Goal: Obtain resource: Obtain resource

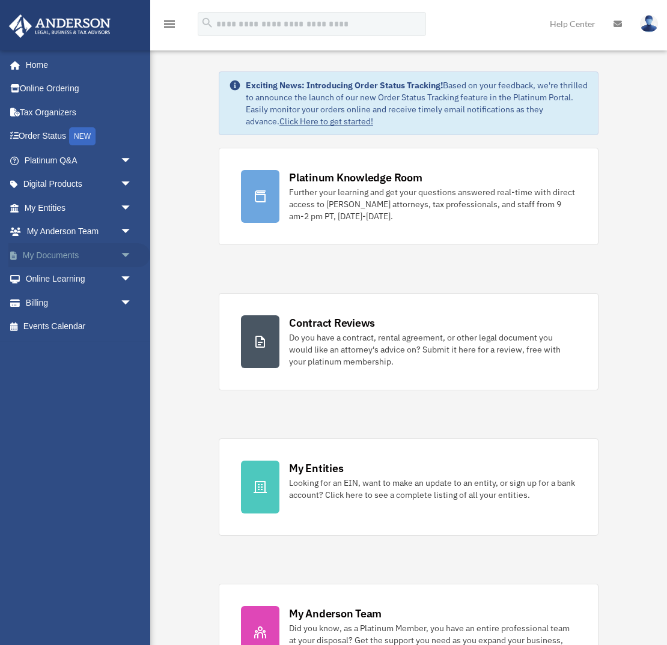
click at [127, 257] on span "arrow_drop_down" at bounding box center [132, 255] width 24 height 25
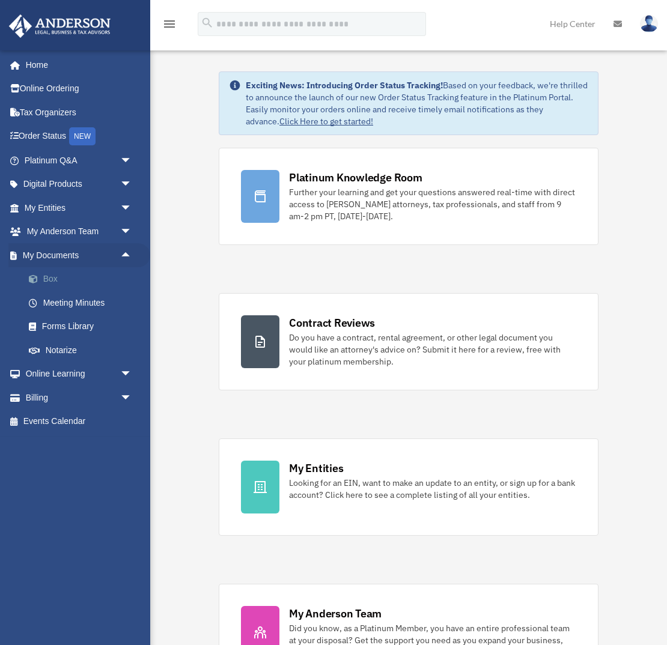
click at [67, 277] on link "Box" at bounding box center [83, 279] width 133 height 24
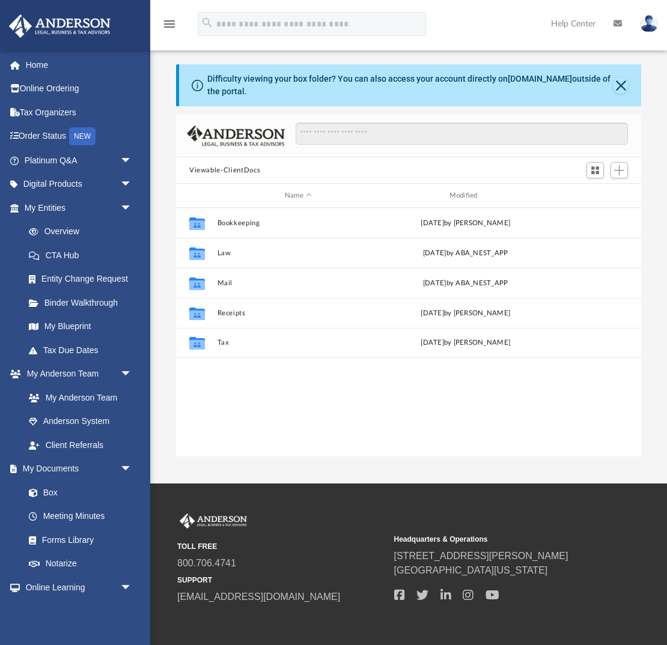
scroll to position [273, 465]
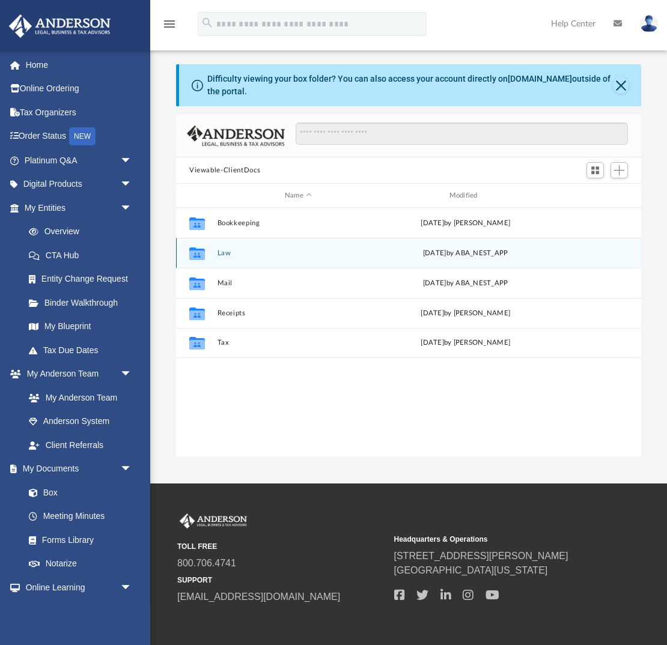
click at [220, 252] on button "Law" at bounding box center [299, 253] width 162 height 8
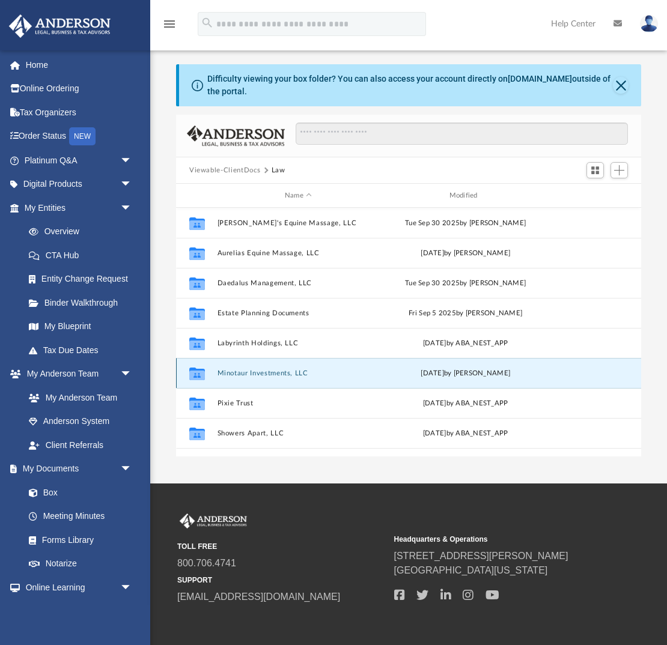
click at [258, 374] on button "Minotaur Investments, LLC" at bounding box center [299, 374] width 162 height 8
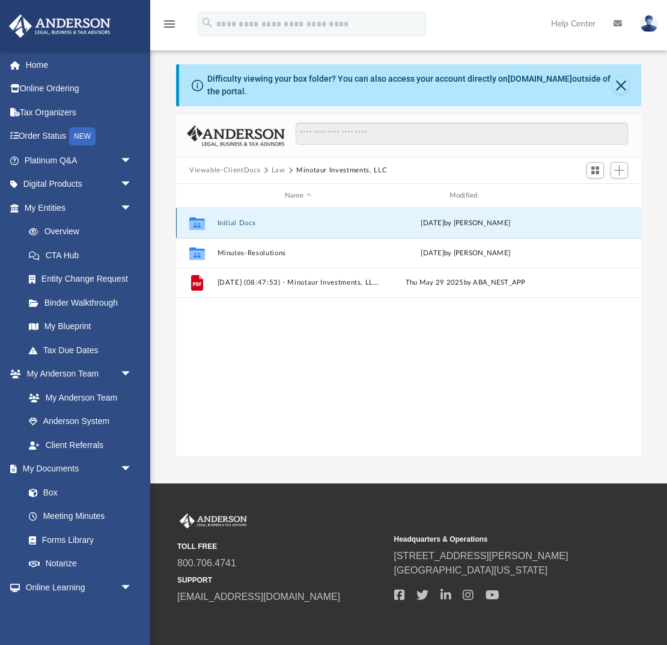
click at [233, 222] on button "Initial Docs" at bounding box center [299, 223] width 162 height 8
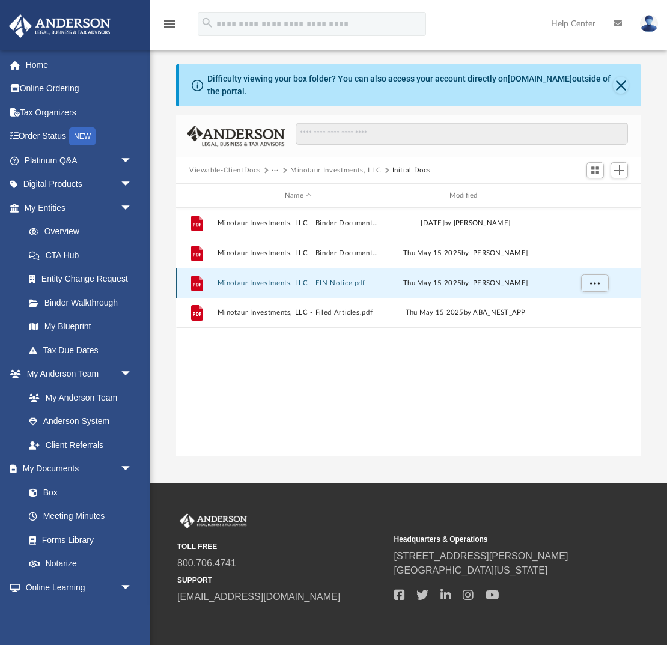
click at [326, 281] on button "Minotaur Investments, LLC - EIN Notice.pdf" at bounding box center [299, 283] width 162 height 8
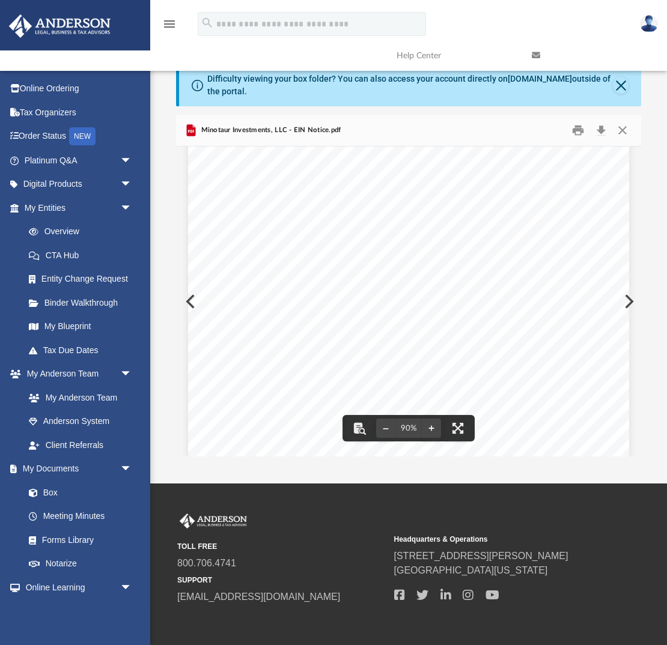
scroll to position [0, 0]
click at [622, 131] on button "Close" at bounding box center [623, 130] width 22 height 19
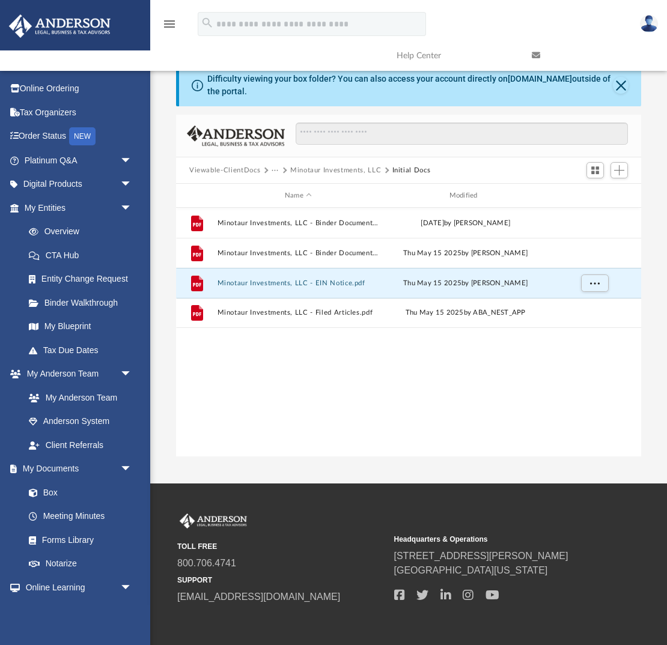
click at [284, 339] on div "File Minotaur Investments, LLC - Binder Documents - DocuSigned.pdf [DATE] by [P…" at bounding box center [408, 332] width 465 height 249
click at [124, 207] on span "arrow_drop_down" at bounding box center [132, 208] width 24 height 25
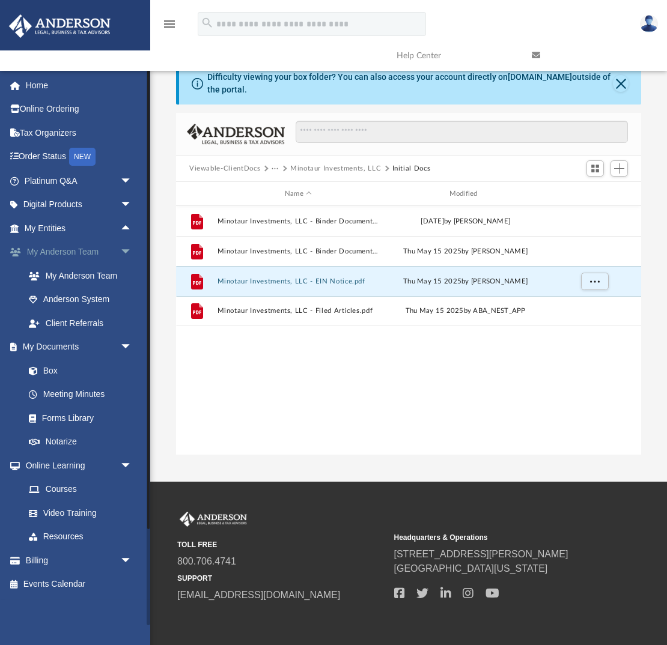
scroll to position [3, 0]
